Goal: Information Seeking & Learning: Compare options

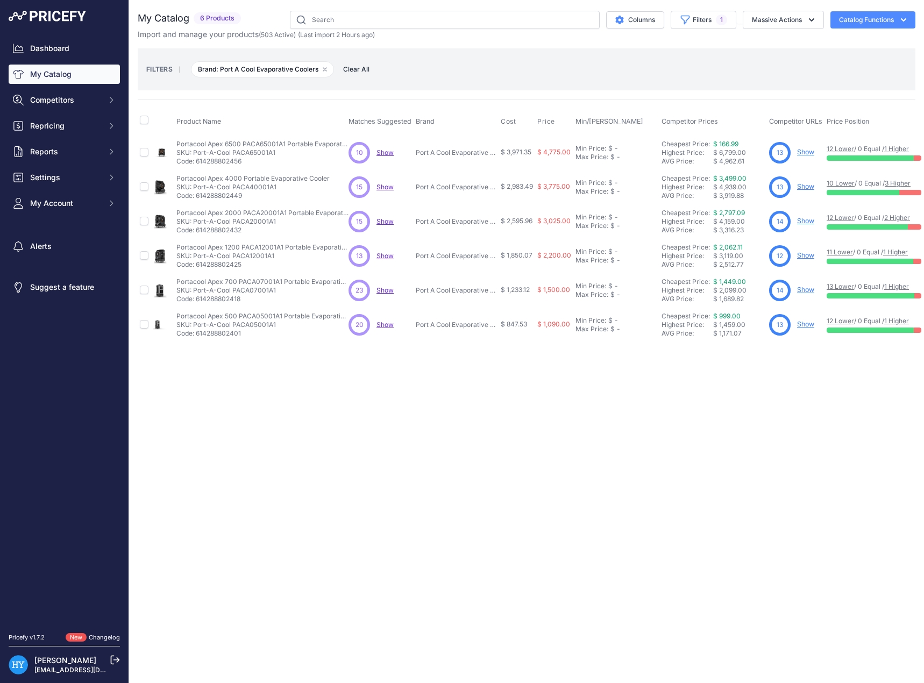
scroll to position [0, 119]
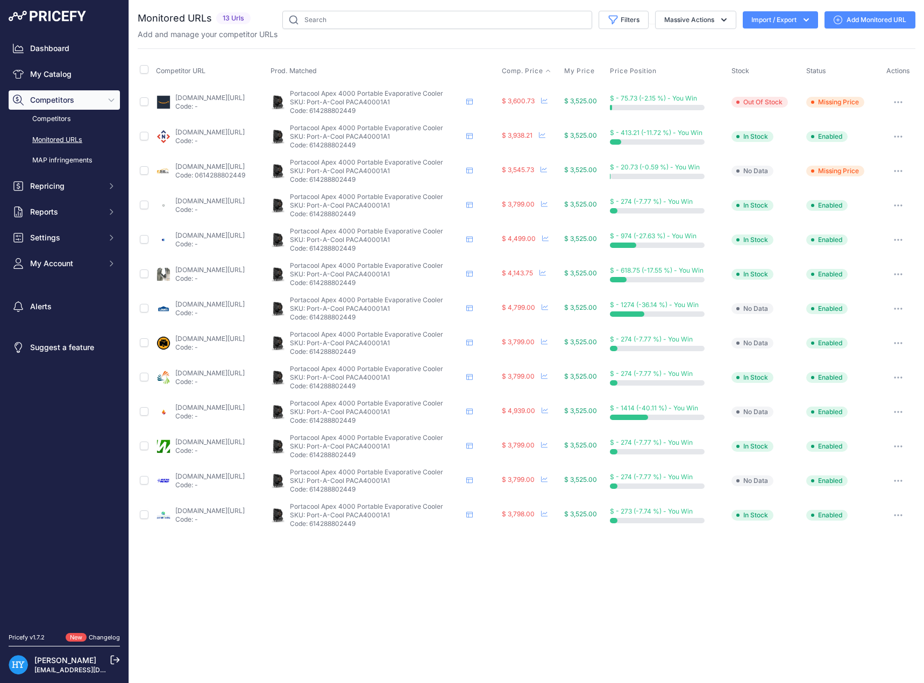
click at [543, 72] on span "Comp. Price" at bounding box center [522, 71] width 41 height 9
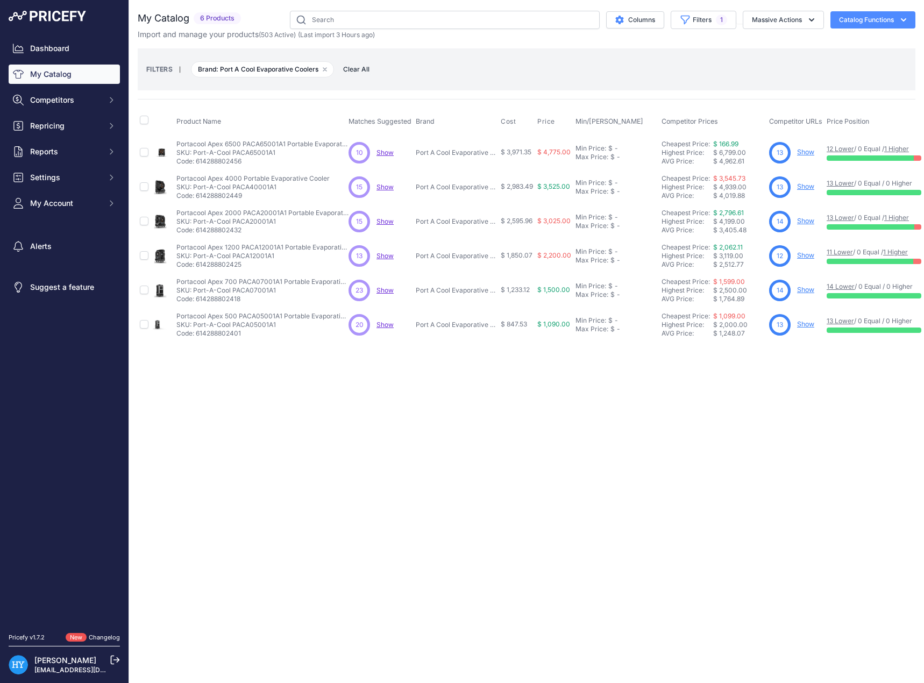
click at [592, 365] on div "Close You are not connected to the internet." at bounding box center [526, 341] width 795 height 683
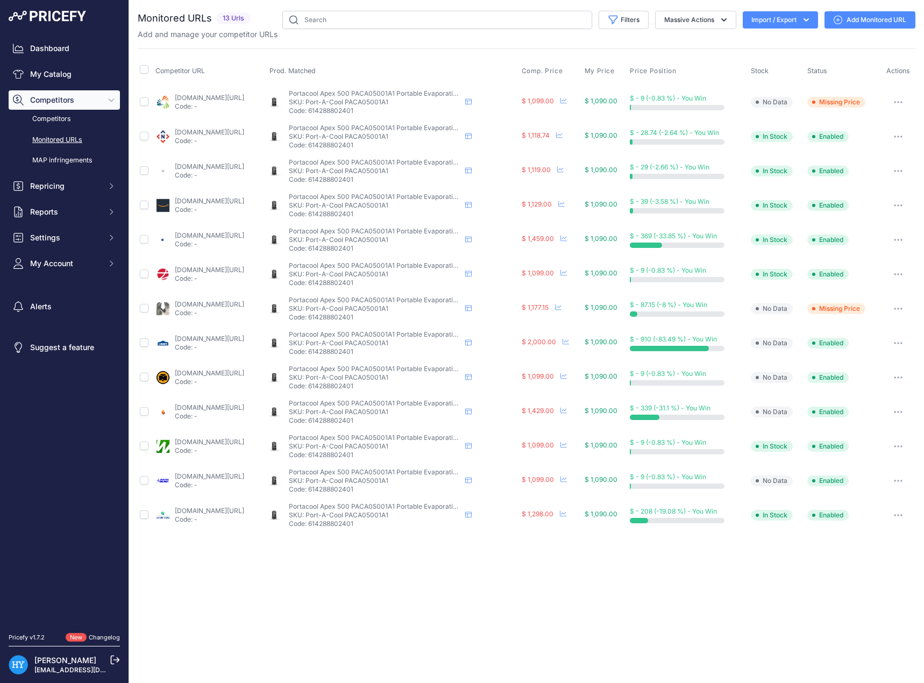
click at [230, 340] on link "lowes.com/pd/portacool-800-cfm-5-speed-outdoor-portable-evaporative-cooler-for-…" at bounding box center [209, 338] width 69 height 8
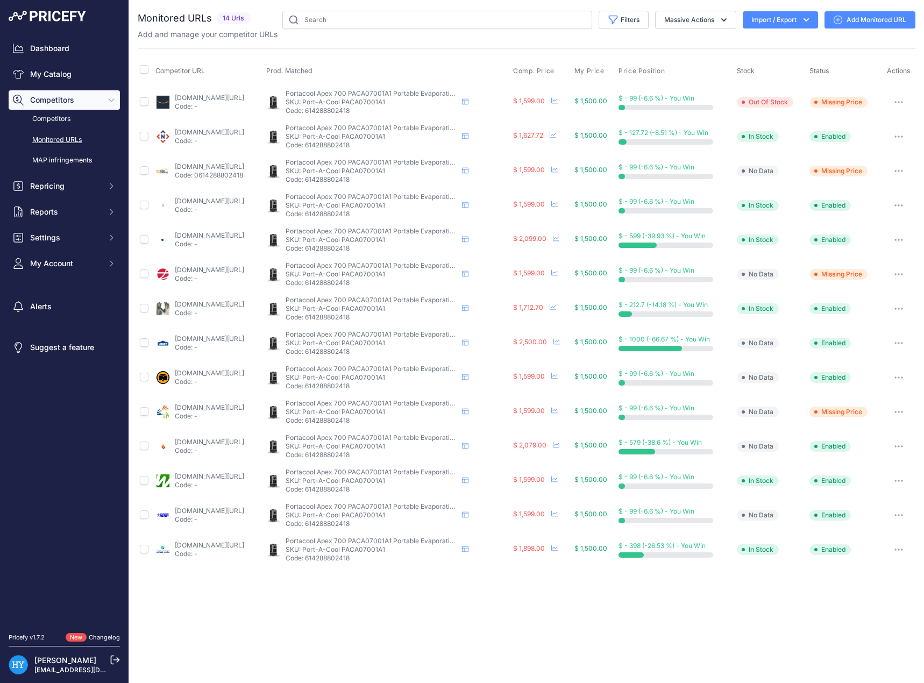
click at [210, 340] on link "[DOMAIN_NAME][URL]" at bounding box center [209, 338] width 69 height 8
